Goal: Task Accomplishment & Management: Use online tool/utility

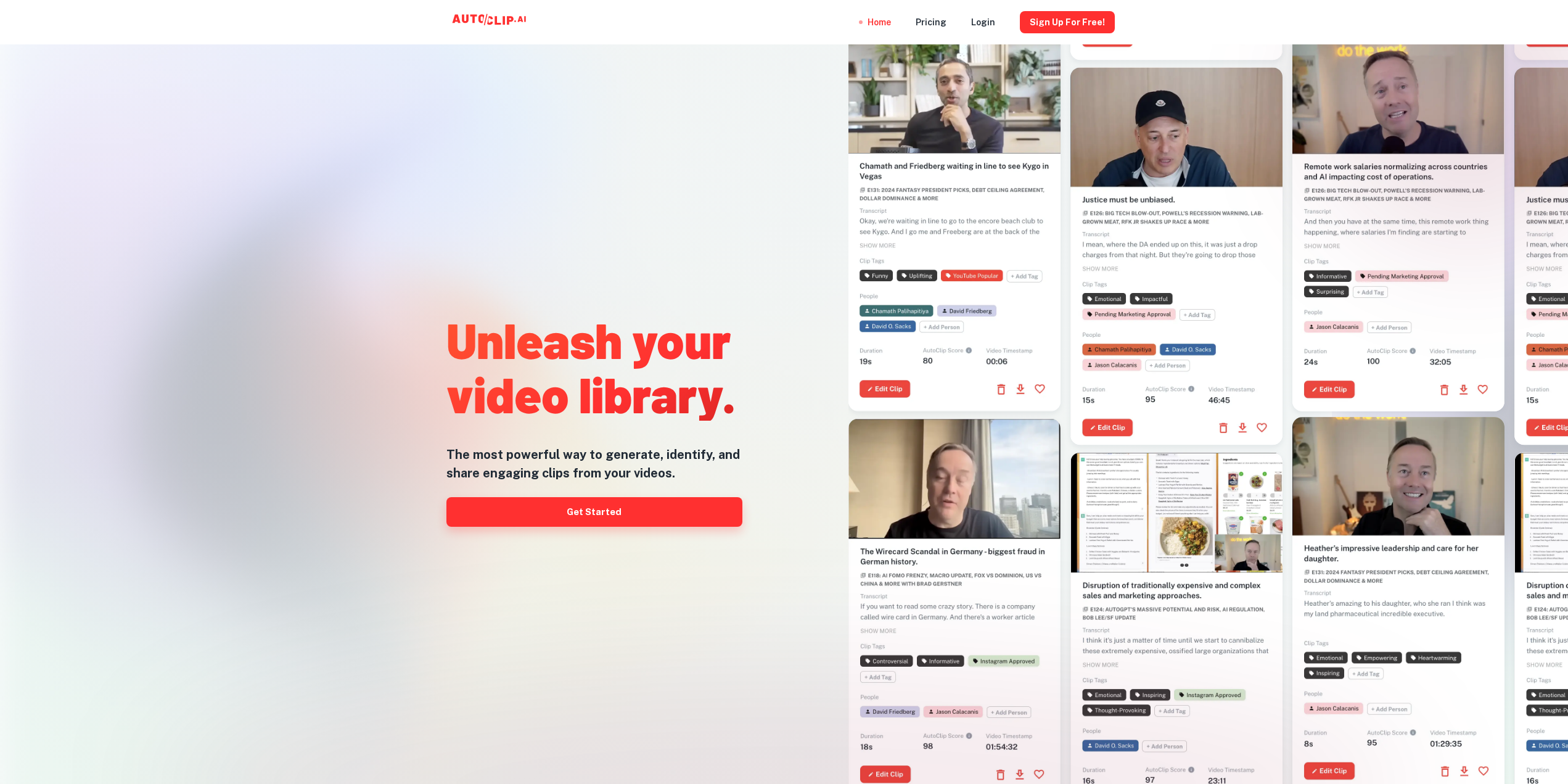
click at [589, 513] on link "Get Started" at bounding box center [594, 511] width 296 height 29
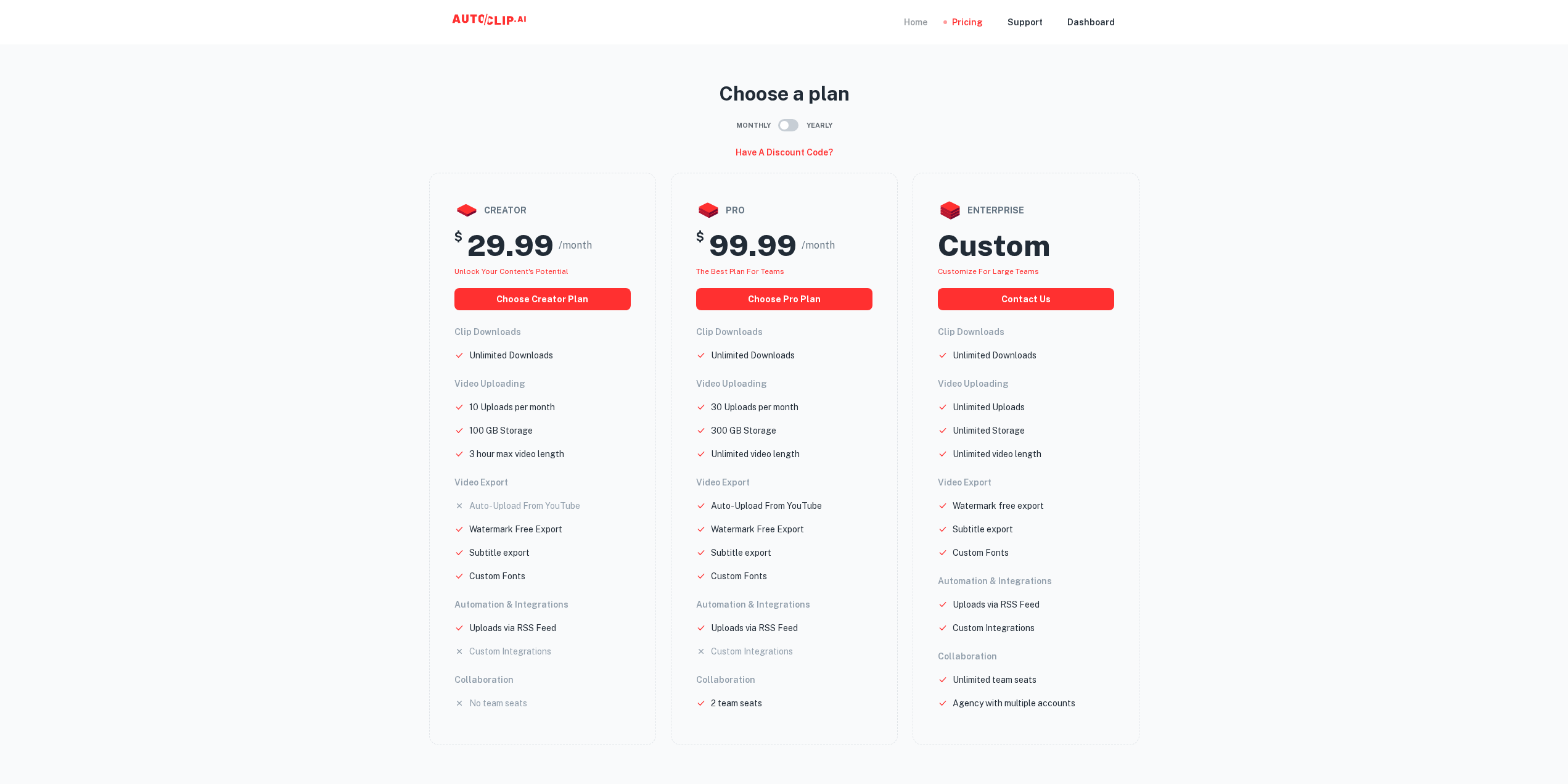
click at [920, 20] on div "Home" at bounding box center [915, 22] width 23 height 44
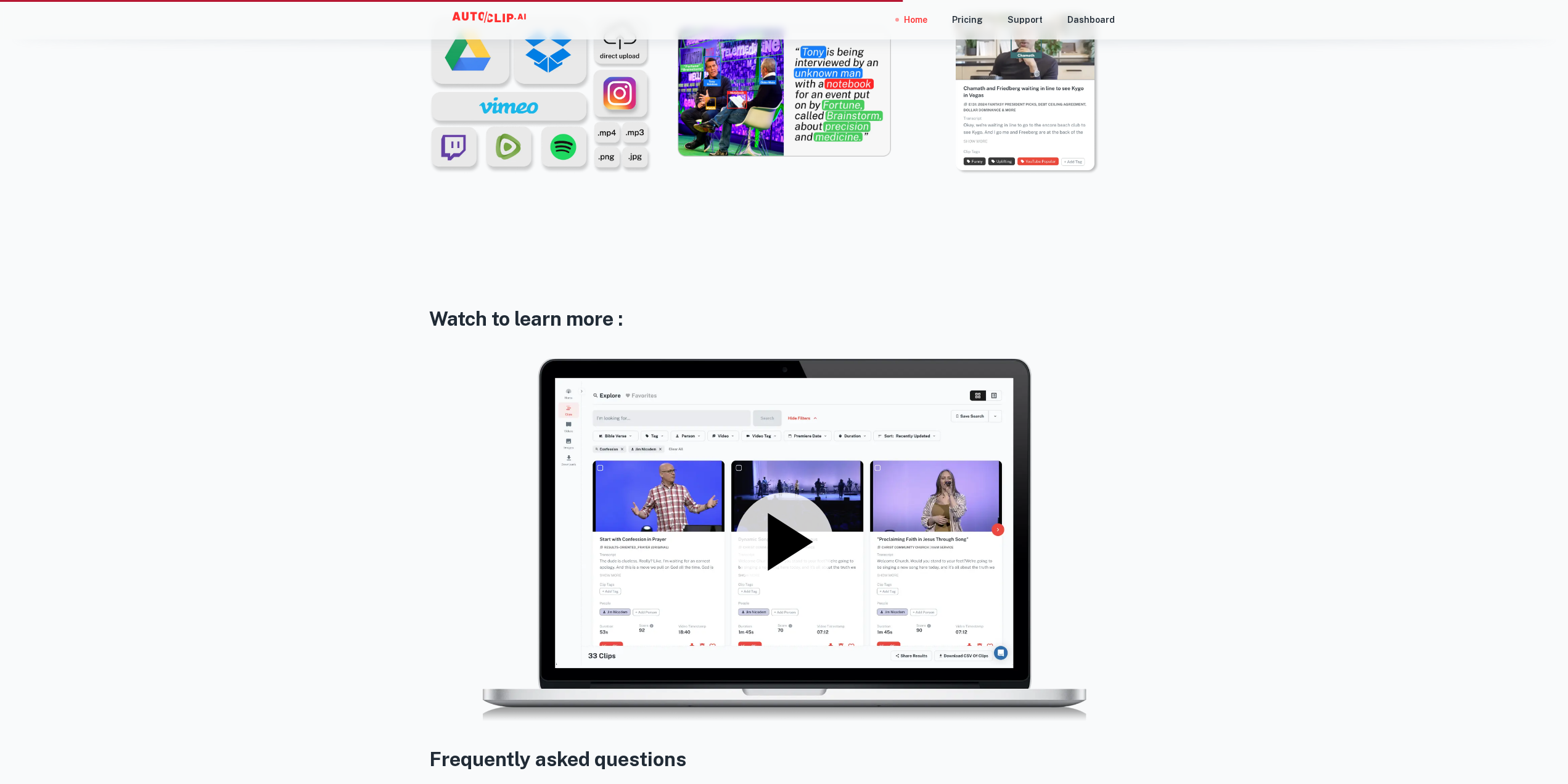
scroll to position [1850, 0]
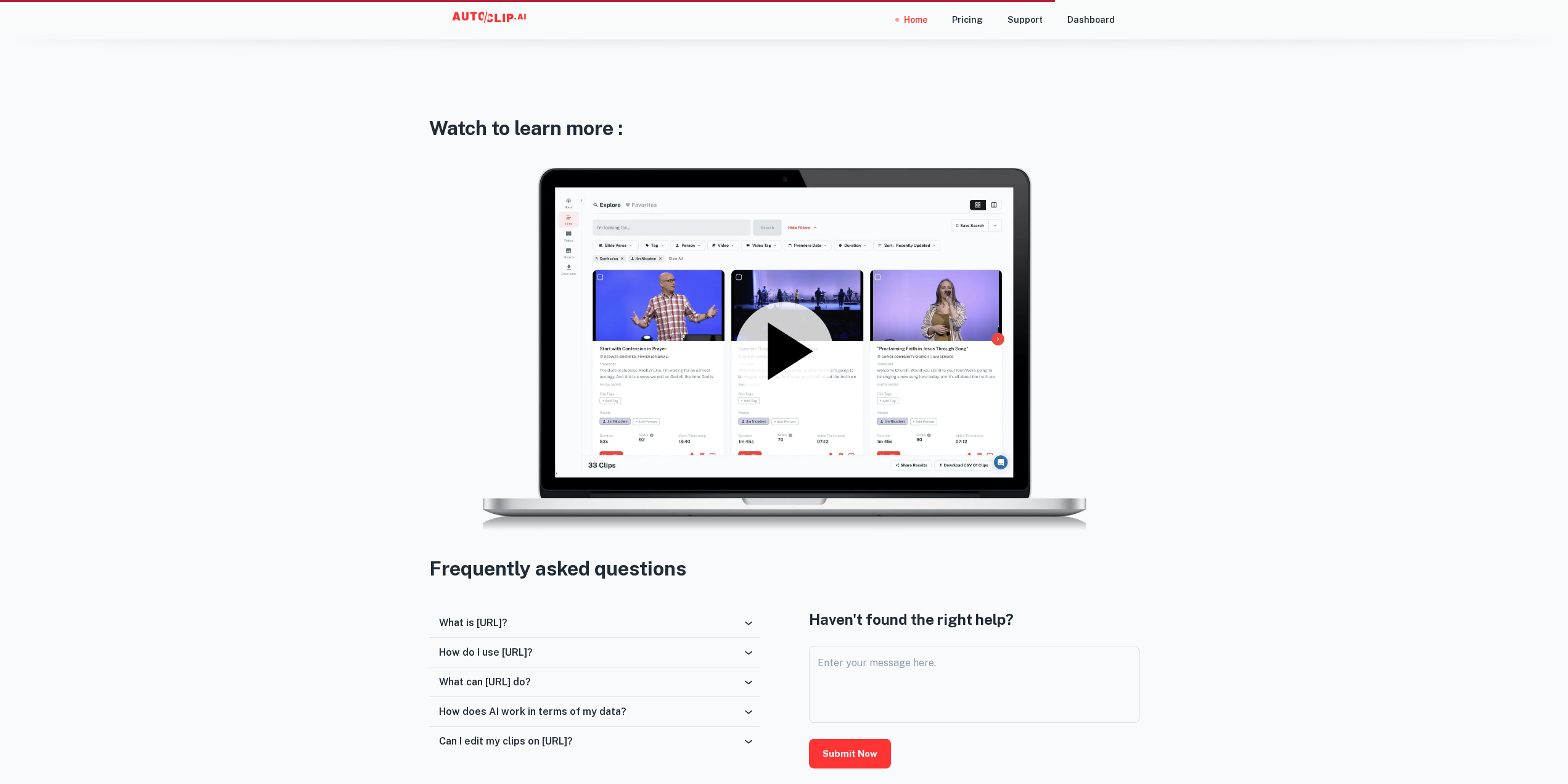
click at [828, 315] on icon at bounding box center [784, 351] width 99 height 99
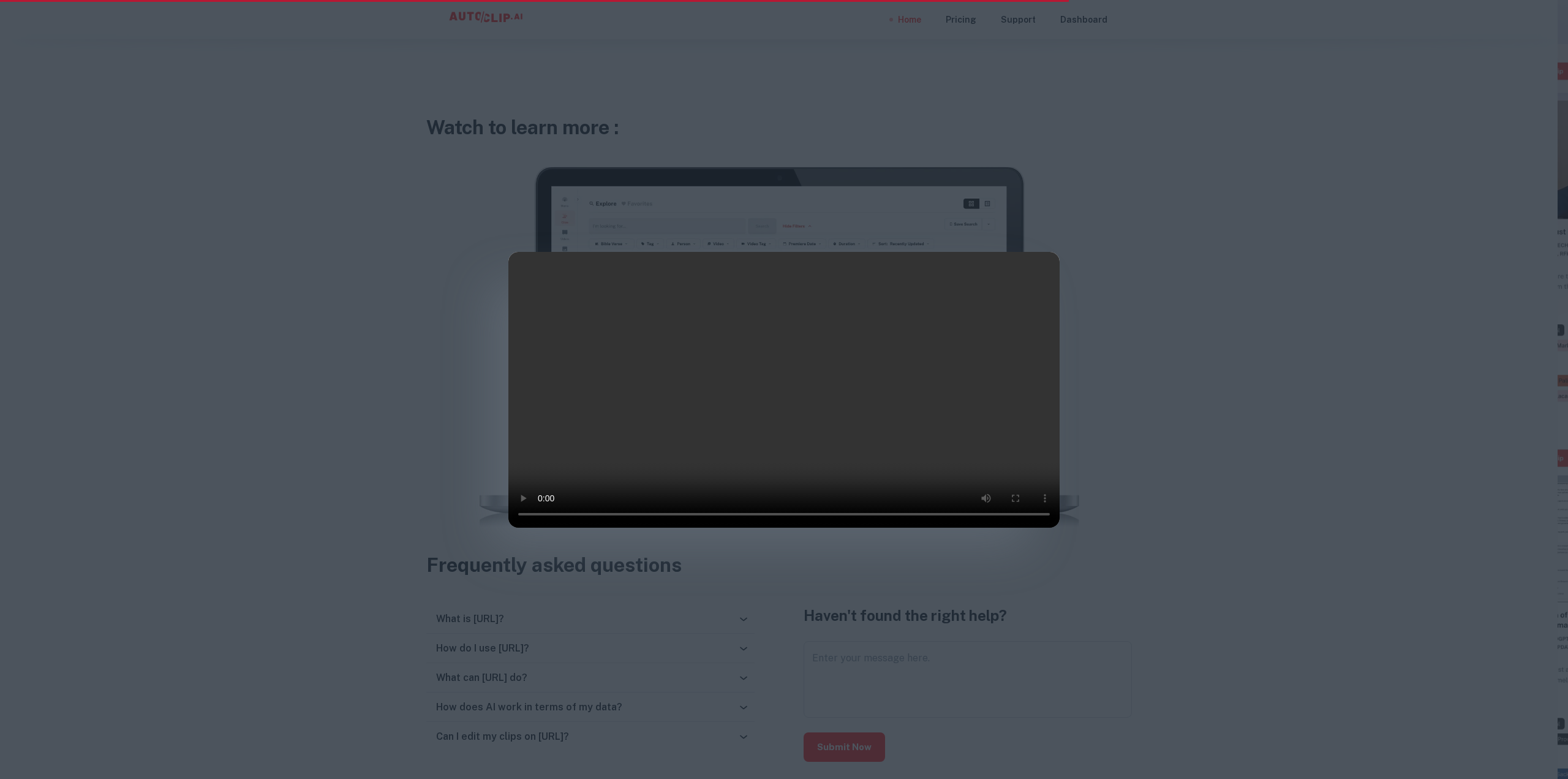
click at [1140, 339] on div at bounding box center [784, 390] width 1568 height 779
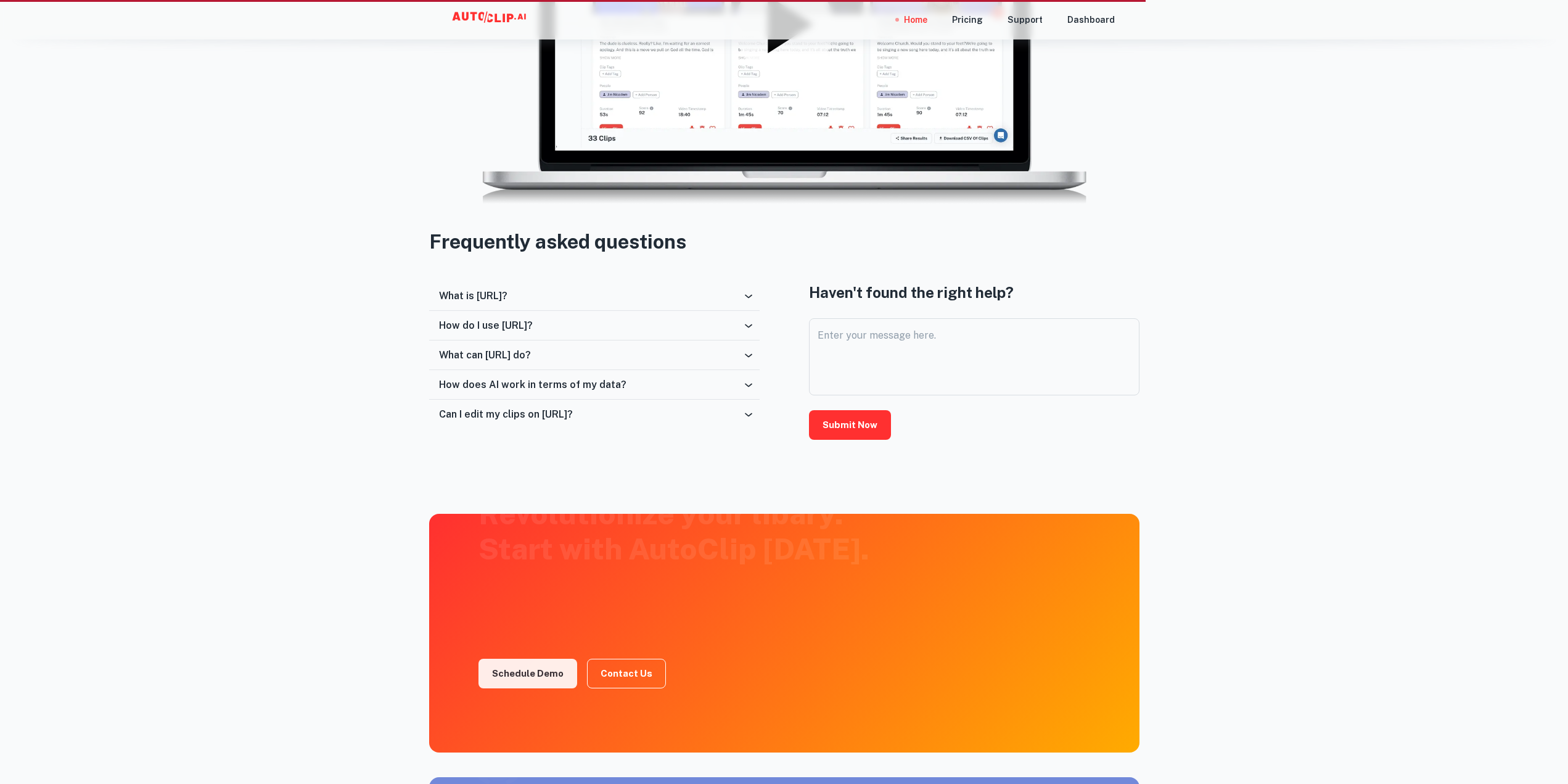
scroll to position [1752, 0]
